Goal: Task Accomplishment & Management: Use online tool/utility

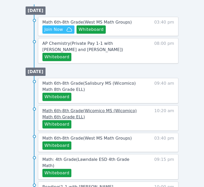
scroll to position [267, 0]
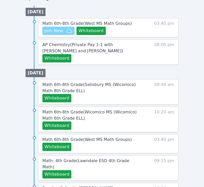
click at [60, 31] on span "Join Now" at bounding box center [54, 31] width 19 height 6
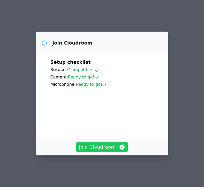
click at [111, 151] on span "Join Cloudroom" at bounding box center [102, 146] width 46 height 7
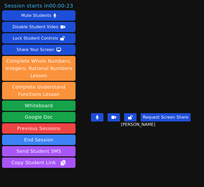
scroll to position [25, 0]
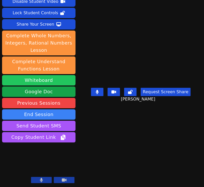
click at [34, 82] on button "Whiteboard" at bounding box center [39, 80] width 74 height 10
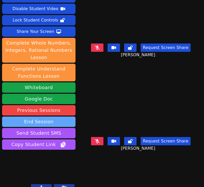
click at [55, 117] on button "End Session" at bounding box center [39, 122] width 74 height 10
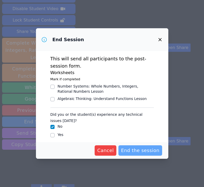
click at [142, 153] on span "End the session" at bounding box center [140, 150] width 39 height 7
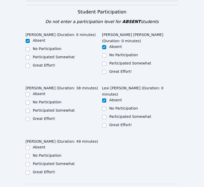
scroll to position [312, 0]
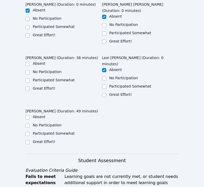
click at [45, 86] on label "Great Effort!" at bounding box center [44, 88] width 23 height 4
click at [30, 87] on input "Great Effort!" at bounding box center [28, 89] width 4 height 4
checkbox input "true"
click at [41, 78] on label "Participated Somewhat" at bounding box center [54, 80] width 42 height 4
click at [30, 78] on input "Participated Somewhat" at bounding box center [28, 80] width 4 height 4
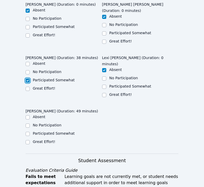
checkbox input "true"
checkbox input "false"
click at [49, 140] on label "Great Effort!" at bounding box center [44, 142] width 23 height 4
click at [30, 140] on input "Great Effort!" at bounding box center [28, 142] width 4 height 4
checkbox input "true"
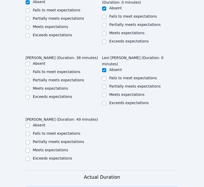
scroll to position [565, 0]
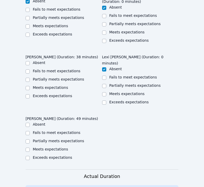
click at [50, 77] on label "Partially meets expectations" at bounding box center [59, 79] width 52 height 4
click at [30, 78] on input "Partially meets expectations" at bounding box center [28, 80] width 4 height 4
checkbox input "true"
click at [49, 147] on div "Meets expectations" at bounding box center [50, 149] width 35 height 5
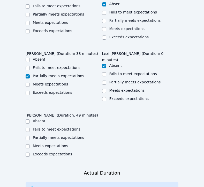
scroll to position [569, 0]
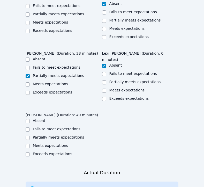
click at [47, 151] on div "Exceeds expectations" at bounding box center [52, 153] width 39 height 5
click at [45, 143] on label "Meets expectations" at bounding box center [50, 145] width 35 height 4
click at [30, 144] on input "Meets expectations" at bounding box center [28, 146] width 4 height 4
checkbox input "true"
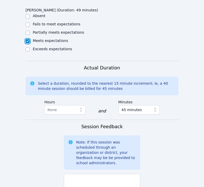
scroll to position [693, 0]
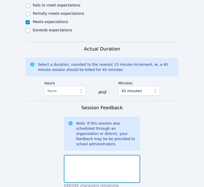
click at [111, 155] on textarea at bounding box center [102, 169] width 77 height 28
type textarea "J"
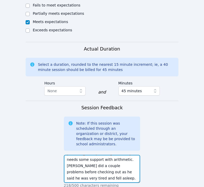
scroll to position [22, 0]
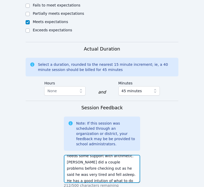
drag, startPoint x: 84, startPoint y: 117, endPoint x: 103, endPoint y: 119, distance: 19.0
click at [103, 155] on textarea "[DATE] we continued to work on writing and solving inequalities. [PERSON_NAME] …" at bounding box center [102, 169] width 77 height 28
click at [114, 155] on textarea "[DATE] we continued to work on writing and solving inequalities. [PERSON_NAME] …" at bounding box center [102, 169] width 77 height 28
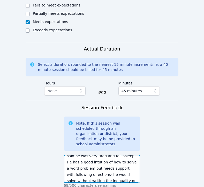
scroll to position [32, 0]
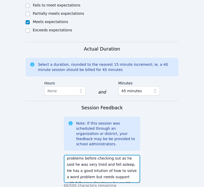
click at [74, 155] on textarea "[DATE] we continued to work on writing and solving inequalities. [PERSON_NAME] …" at bounding box center [102, 169] width 77 height 28
click at [84, 155] on textarea "[DATE] we continued to work on writing and solving inequalities. [PERSON_NAME] …" at bounding box center [102, 169] width 77 height 28
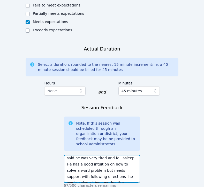
scroll to position [44, 0]
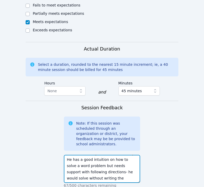
click at [127, 155] on textarea "[DATE] we continued to work on writing and solving inequalities. [PERSON_NAME] …" at bounding box center [102, 169] width 77 height 28
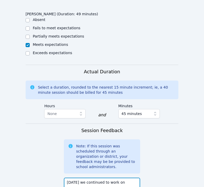
scroll to position [669, 0]
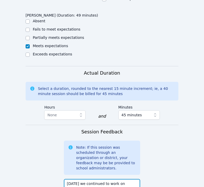
drag, startPoint x: 106, startPoint y: 132, endPoint x: 120, endPoint y: 128, distance: 15.2
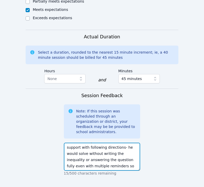
scroll to position [737, 0]
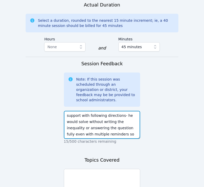
type textarea "[DATE] we continued to work on writing and solving inequalities. [PERSON_NAME] …"
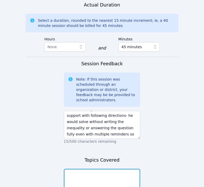
click at [113, 169] on textarea at bounding box center [102, 183] width 77 height 28
paste textarea "writing and solving inequalities"
type textarea "writing and solving inequalities"
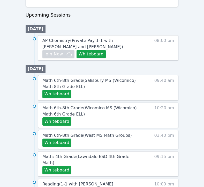
scroll to position [248, 0]
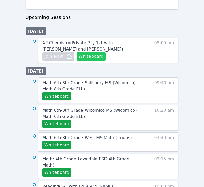
click at [88, 57] on button "Whiteboard" at bounding box center [91, 56] width 29 height 8
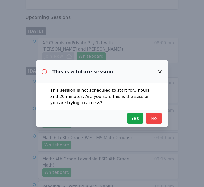
click at [144, 114] on div "Yes No" at bounding box center [102, 118] width 120 height 10
click at [140, 116] on span "Yes" at bounding box center [135, 118] width 11 height 7
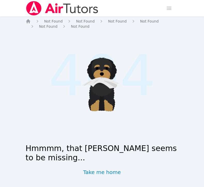
click at [43, 12] on img at bounding box center [62, 8] width 73 height 15
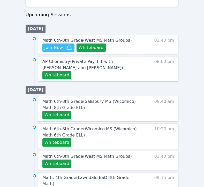
scroll to position [272, 0]
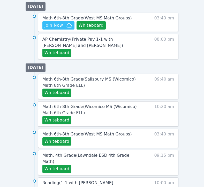
click at [70, 20] on span "Math 6th-8th Grade ( West MS Math Groups )" at bounding box center [87, 18] width 90 height 5
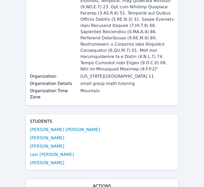
scroll to position [187, 0]
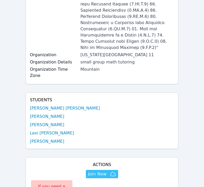
click at [34, 92] on div "Students Juan Cruz Ramos Isaiah Bittings Carlie Powell Lexi Lockwich Jonteon Go…" at bounding box center [102, 120] width 153 height 56
click at [37, 105] on link "Juan Cruz Ramos" at bounding box center [65, 108] width 70 height 6
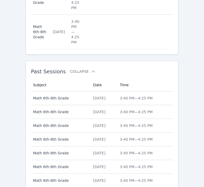
scroll to position [535, 0]
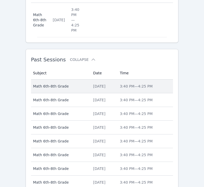
click at [90, 80] on td "Date Tue Oct 7, 2025" at bounding box center [103, 87] width 27 height 14
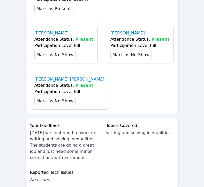
scroll to position [518, 0]
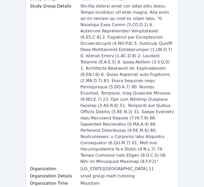
scroll to position [0, 0]
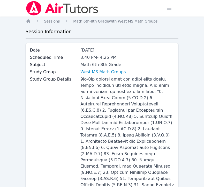
click at [69, 10] on img at bounding box center [62, 8] width 73 height 15
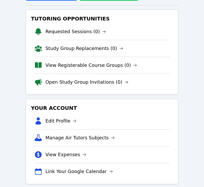
scroll to position [83, 0]
